Goal: Book appointment/travel/reservation

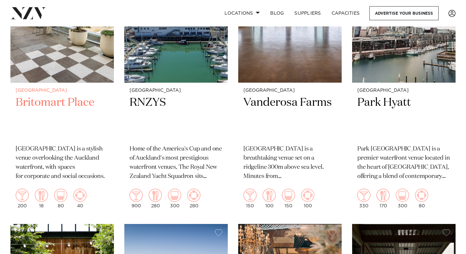
scroll to position [232, 0]
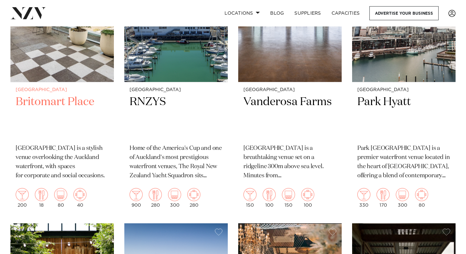
click at [67, 68] on img at bounding box center [62, 12] width 104 height 139
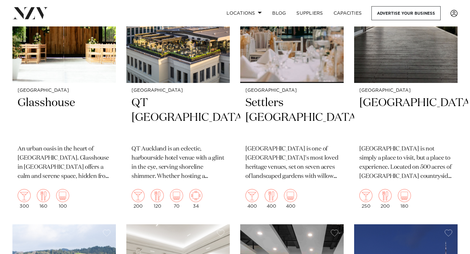
scroll to position [0, 0]
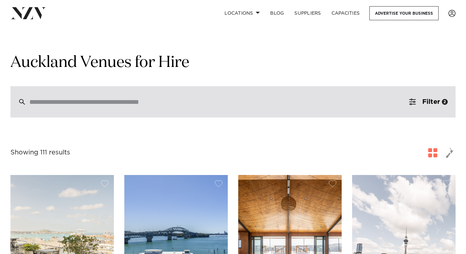
click at [387, 102] on input "search" at bounding box center [219, 101] width 380 height 7
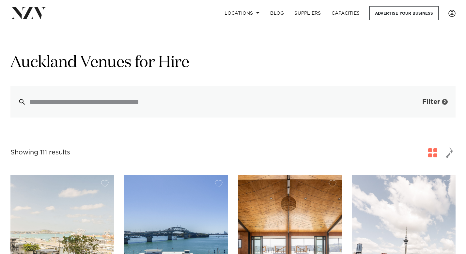
click at [433, 102] on span "Filter" at bounding box center [432, 102] width 18 height 7
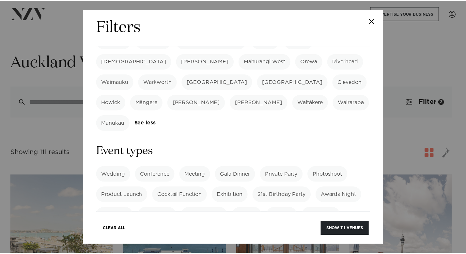
scroll to position [230, 0]
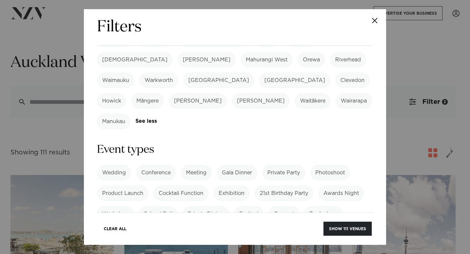
click at [283, 186] on label "21st Birthday Party" at bounding box center [284, 194] width 59 height 16
click at [348, 227] on button "Show 38 venues" at bounding box center [348, 229] width 48 height 14
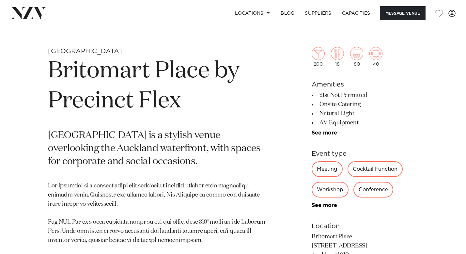
scroll to position [224, 0]
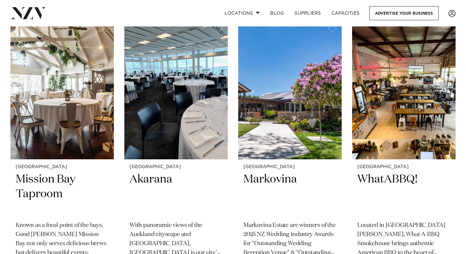
scroll to position [995, 0]
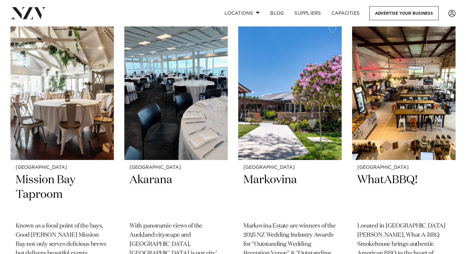
click at [144, 111] on img at bounding box center [176, 90] width 104 height 139
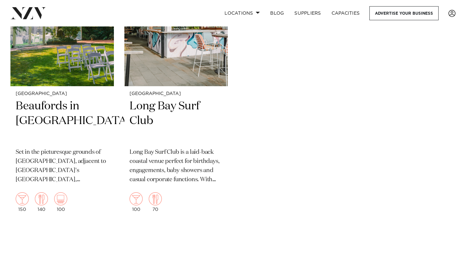
scroll to position [2751, 0]
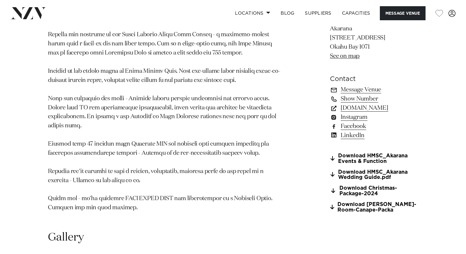
scroll to position [311, 0]
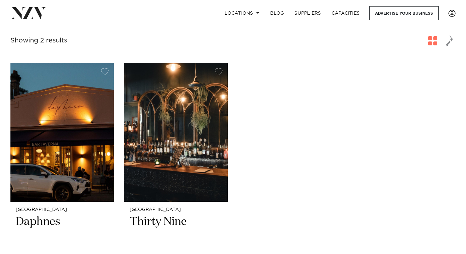
scroll to position [113, 0]
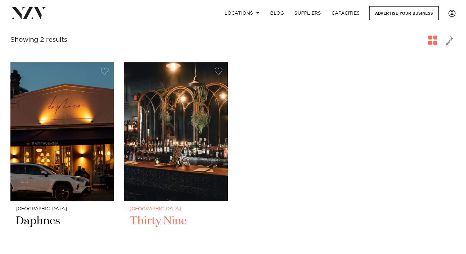
click at [172, 155] on img at bounding box center [176, 131] width 104 height 139
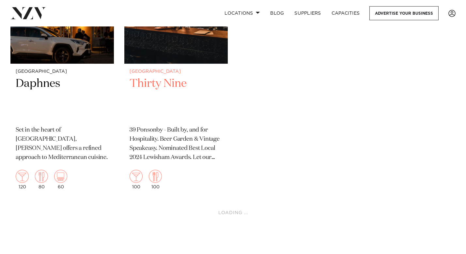
scroll to position [254, 0]
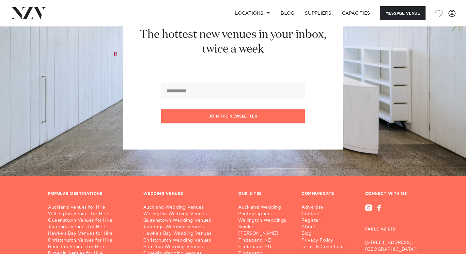
scroll to position [863, 0]
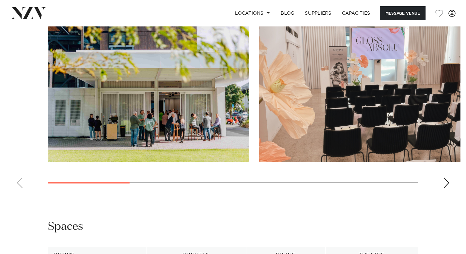
scroll to position [609, 0]
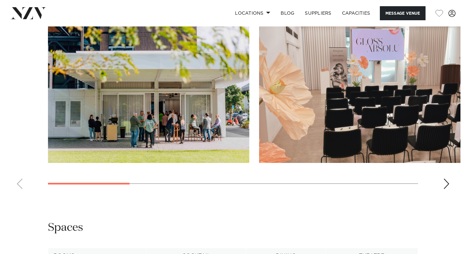
click at [448, 182] on div "Next slide" at bounding box center [447, 184] width 7 height 10
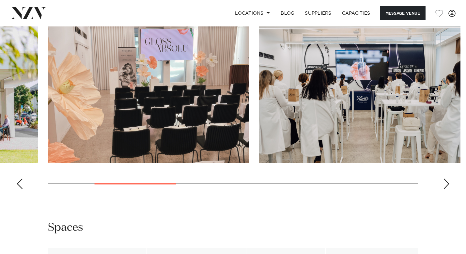
click at [448, 182] on div "Next slide" at bounding box center [447, 184] width 7 height 10
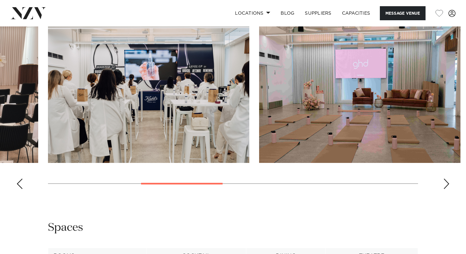
click at [448, 182] on div "Next slide" at bounding box center [447, 184] width 7 height 10
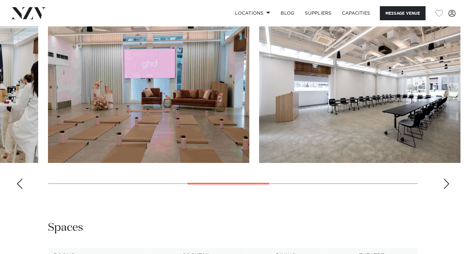
click at [448, 182] on div "Next slide" at bounding box center [447, 184] width 7 height 10
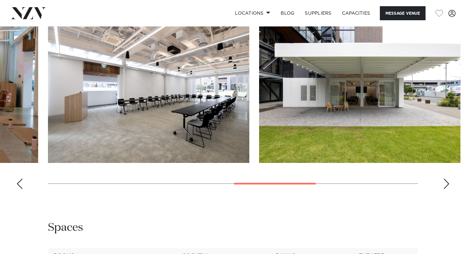
click at [448, 182] on div "Next slide" at bounding box center [447, 184] width 7 height 10
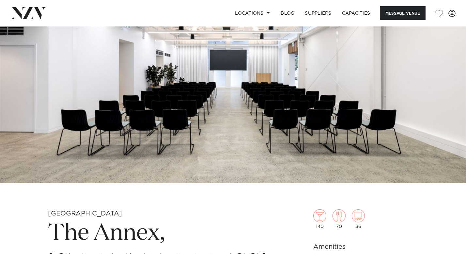
scroll to position [0, 0]
